Goal: Task Accomplishment & Management: Manage account settings

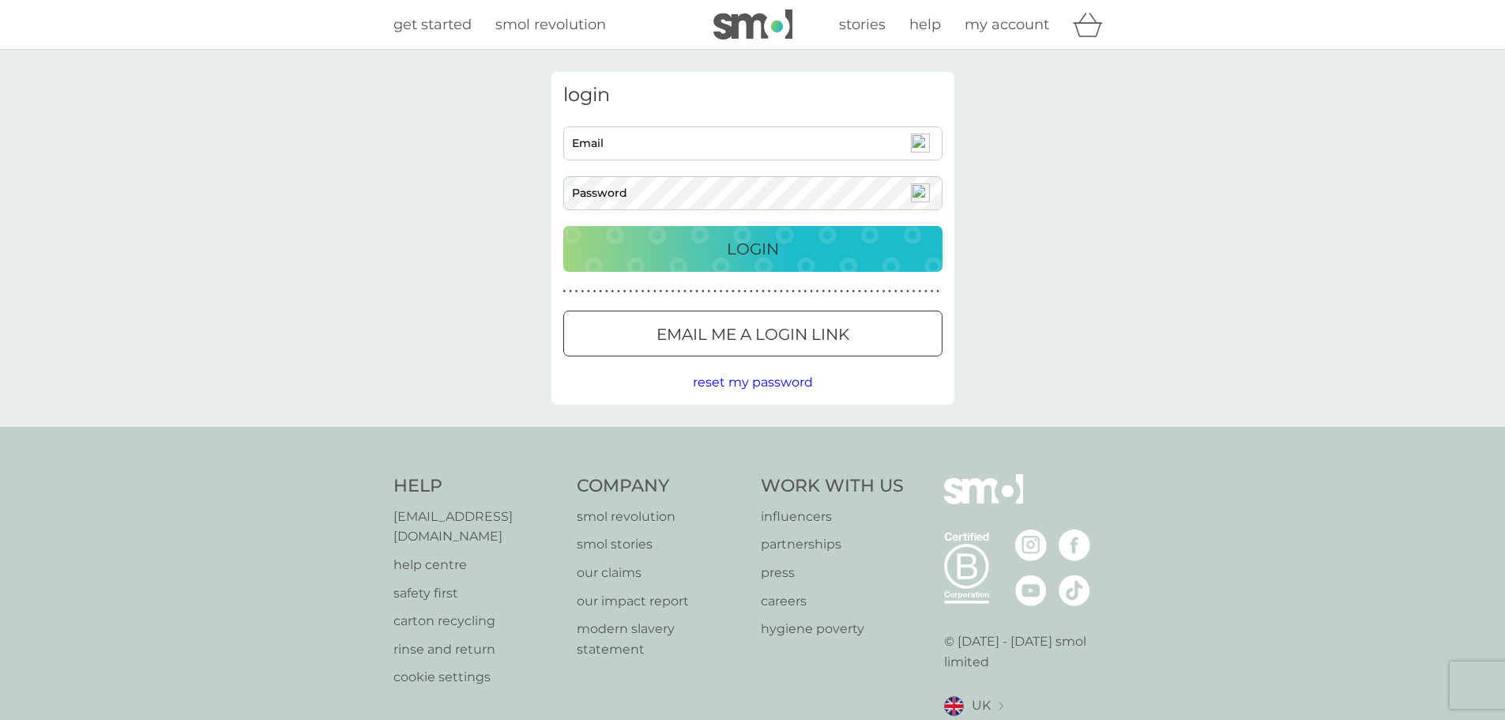
type input "[EMAIL_ADDRESS][DOMAIN_NAME]"
click at [746, 252] on p "Login" at bounding box center [753, 248] width 52 height 25
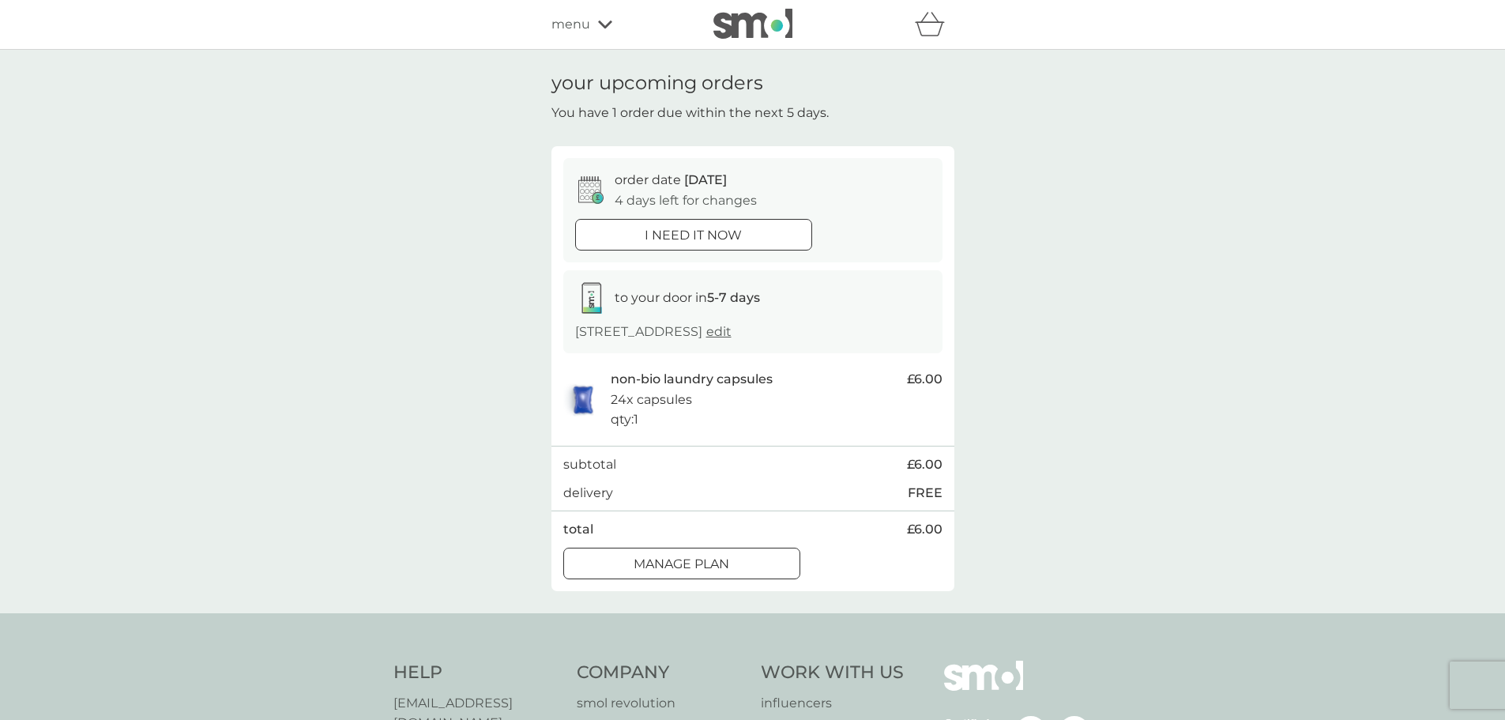
click at [570, 21] on span "menu" at bounding box center [570, 24] width 39 height 21
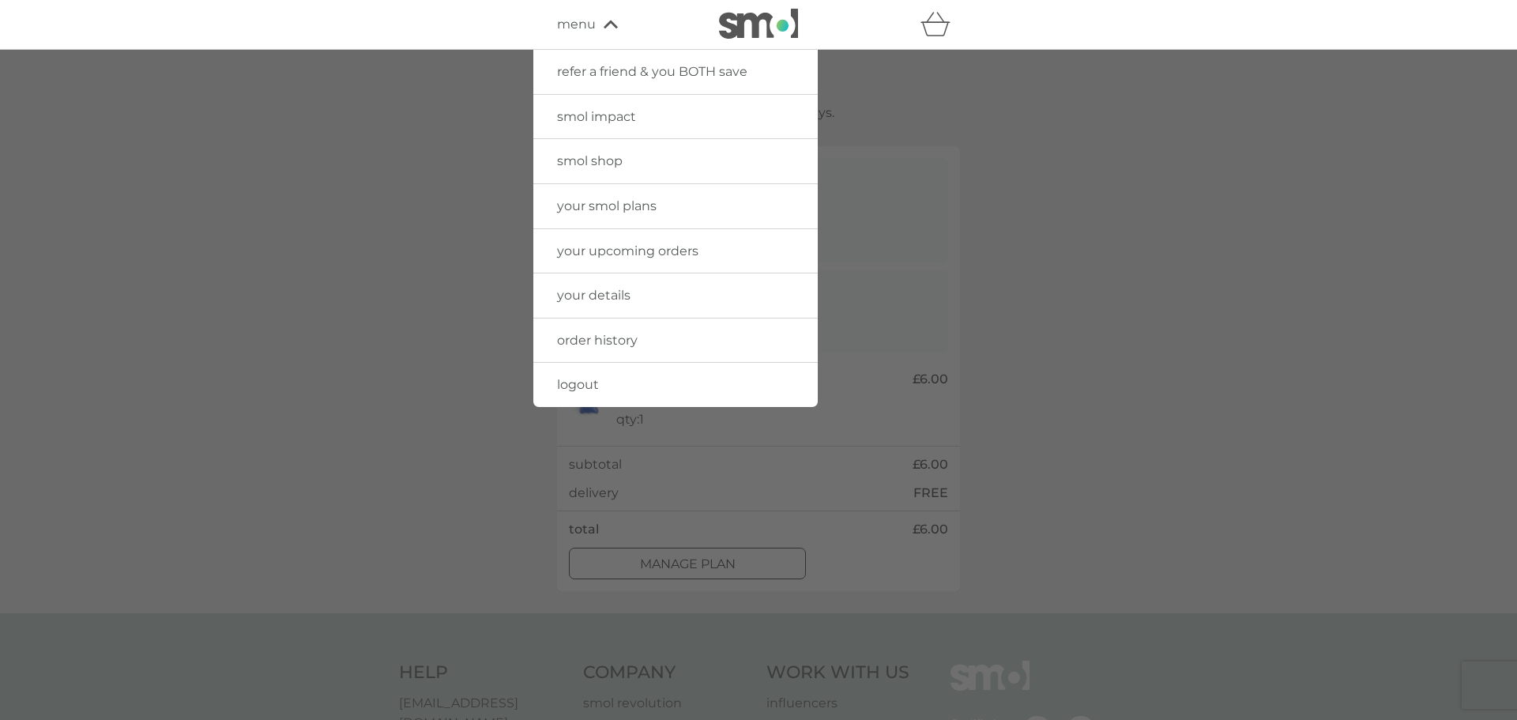
click at [1198, 176] on div at bounding box center [758, 410] width 1517 height 720
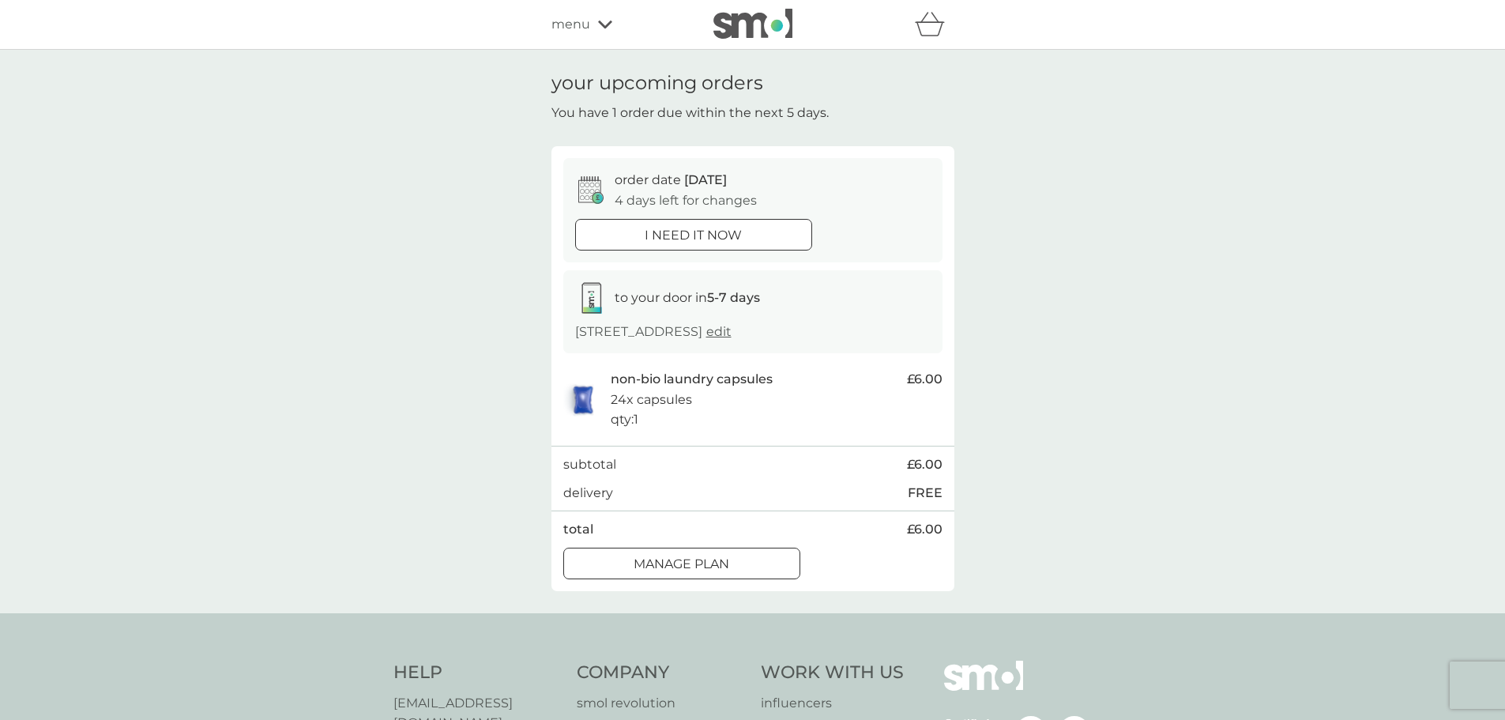
click at [606, 24] on icon at bounding box center [605, 25] width 14 height 8
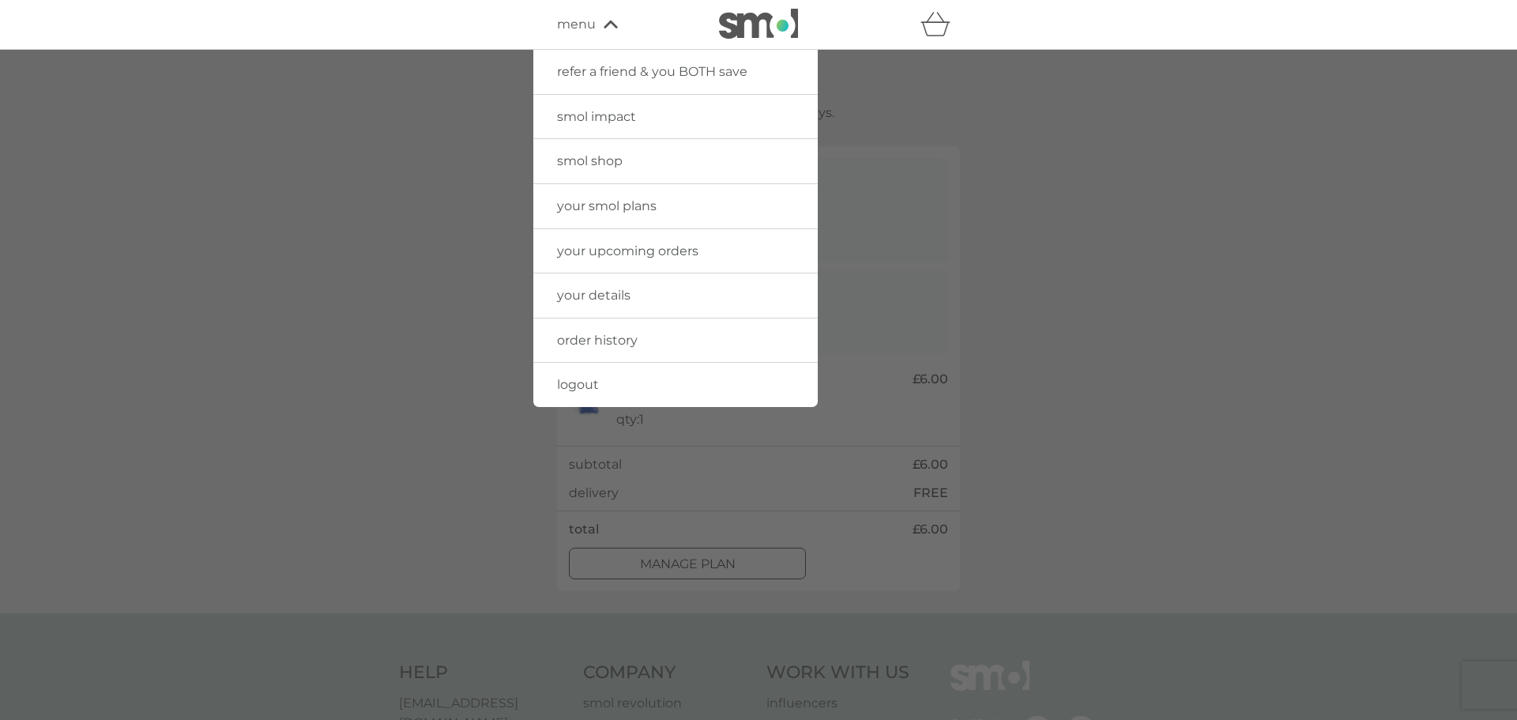
drag, startPoint x: 612, startPoint y: 299, endPoint x: 842, endPoint y: 363, distance: 238.4
click at [612, 299] on span "your details" at bounding box center [593, 295] width 73 height 15
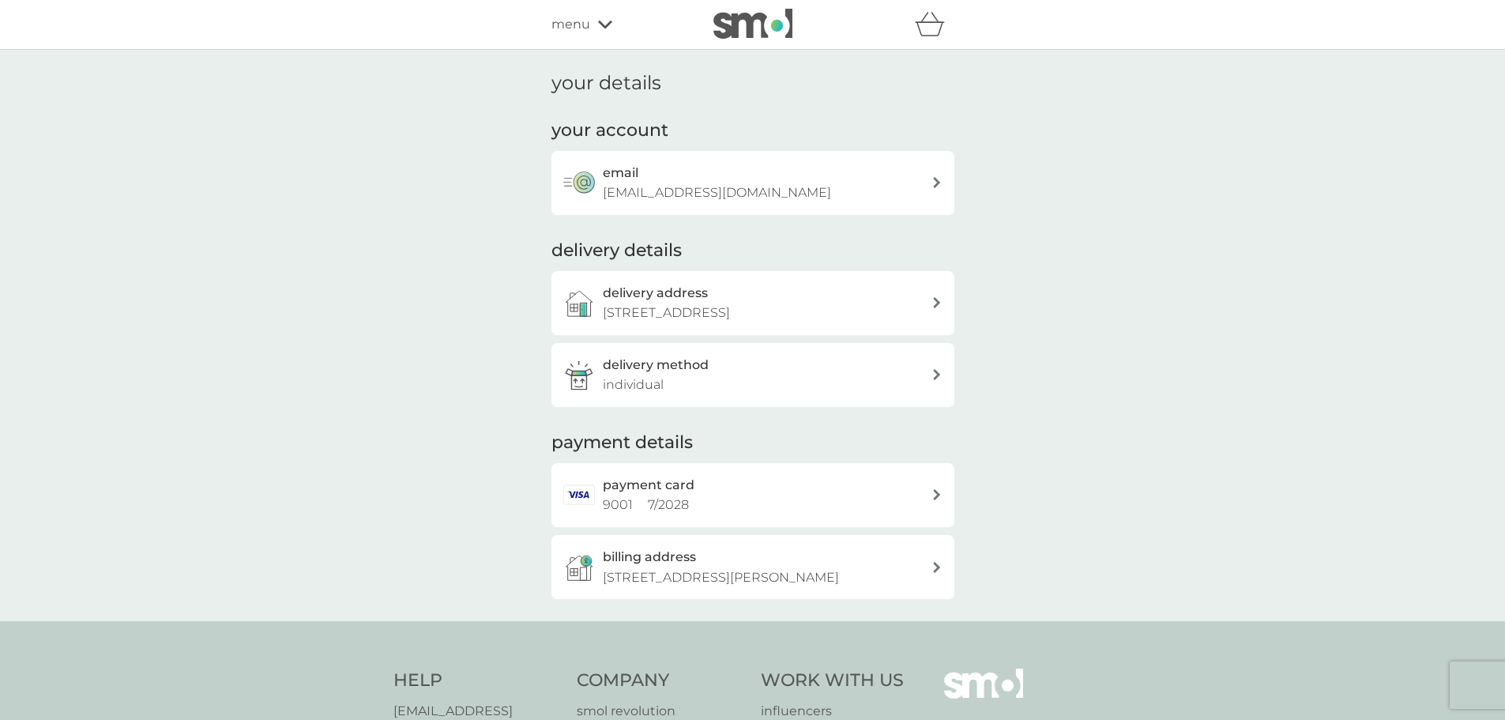
click at [581, 24] on span "menu" at bounding box center [570, 24] width 39 height 21
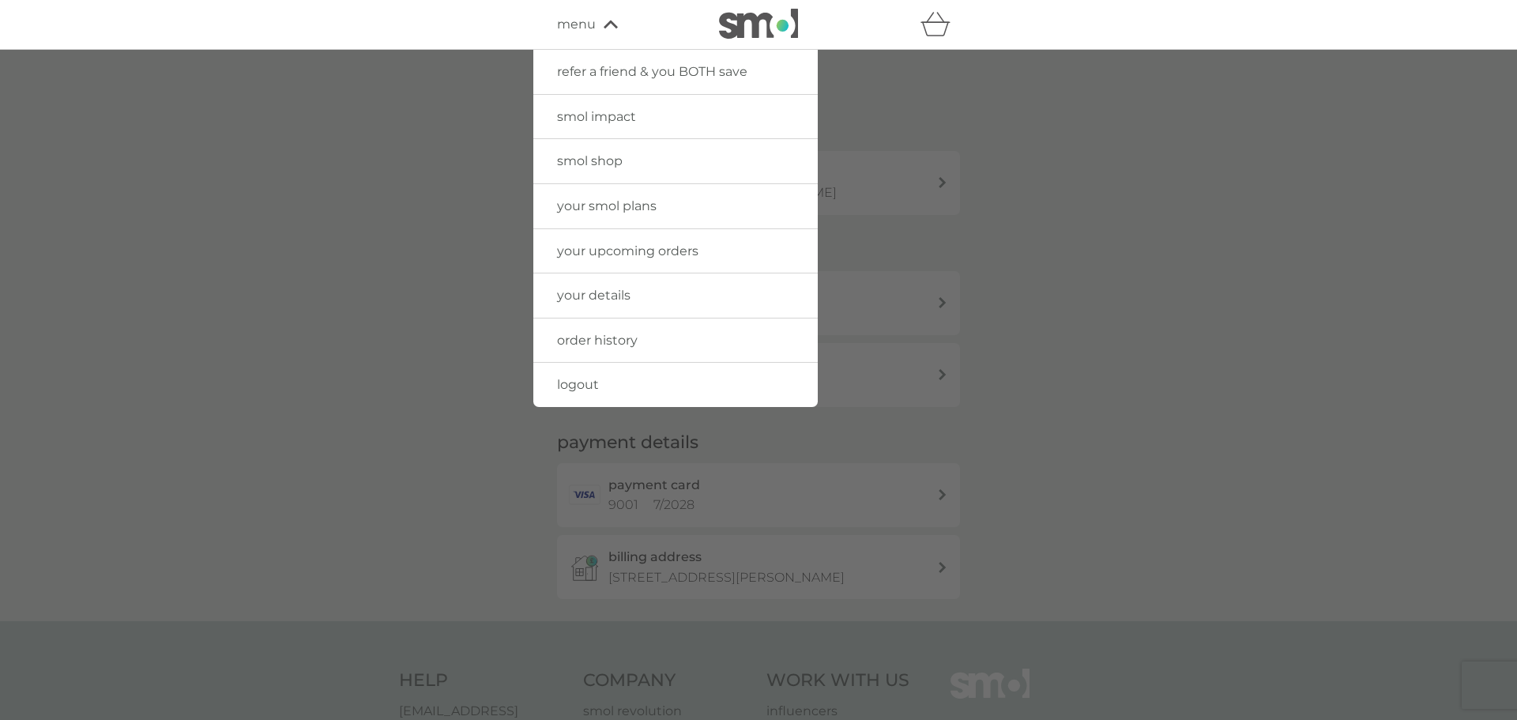
click at [620, 247] on span "your upcoming orders" at bounding box center [627, 250] width 141 height 15
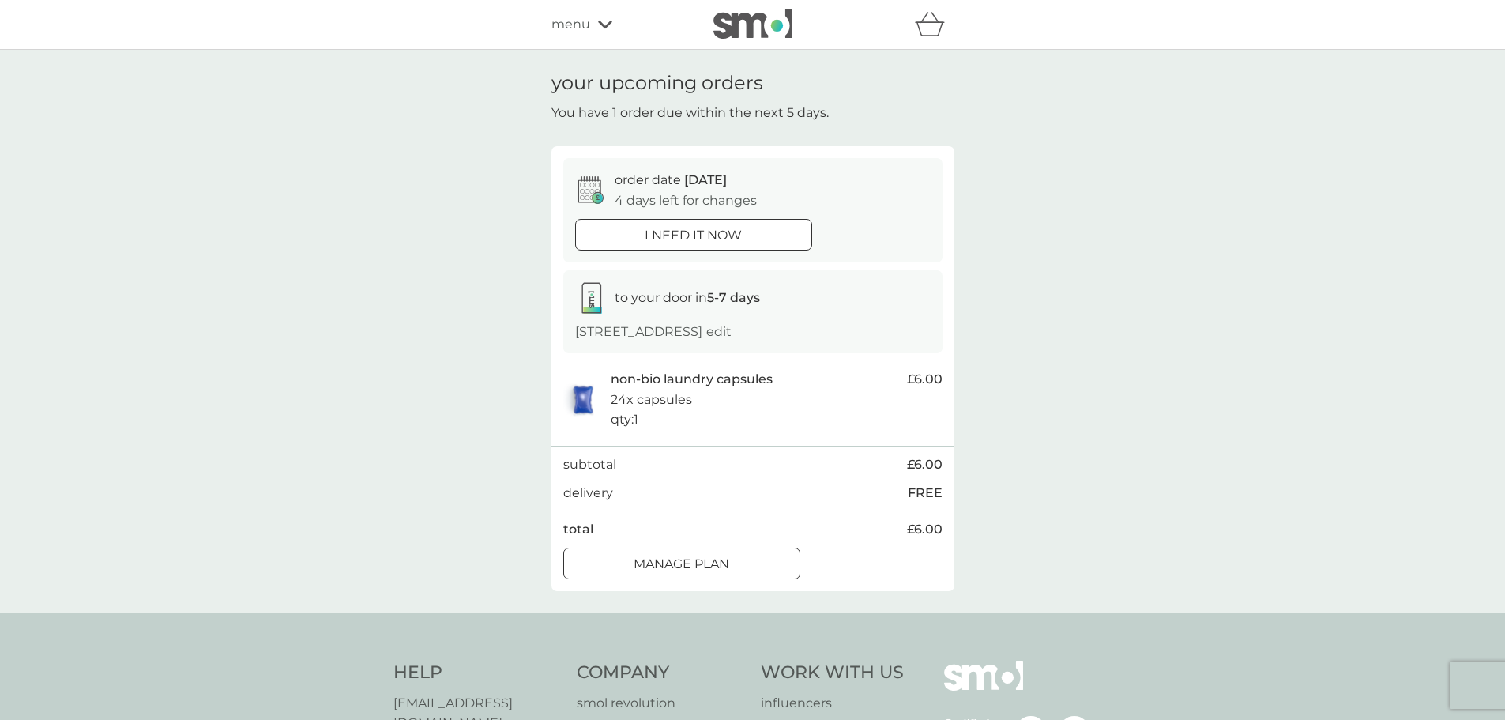
click at [560, 28] on span "menu" at bounding box center [570, 24] width 39 height 21
